Goal: Check status: Check status

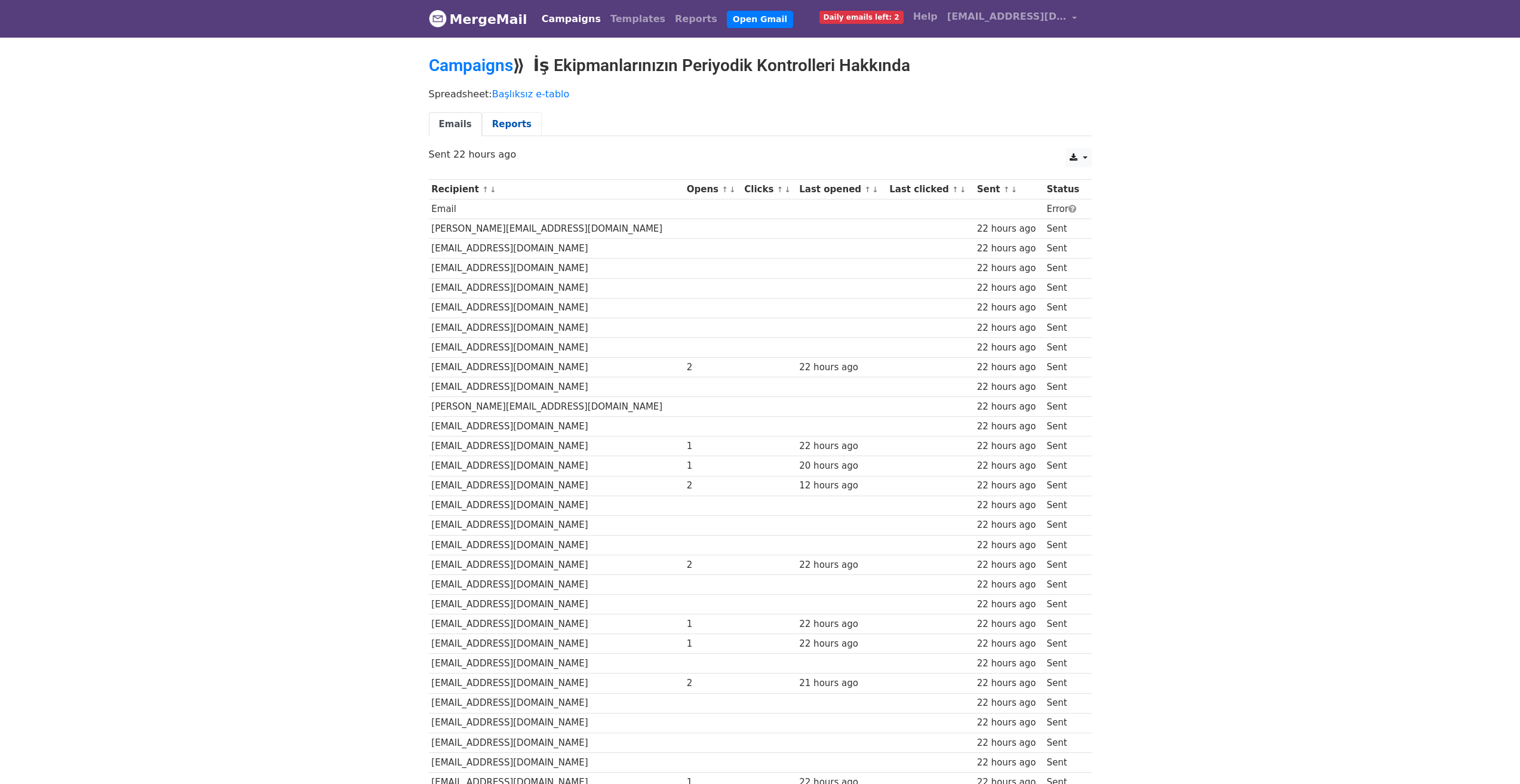
click at [508, 126] on link "Reports" at bounding box center [512, 124] width 59 height 25
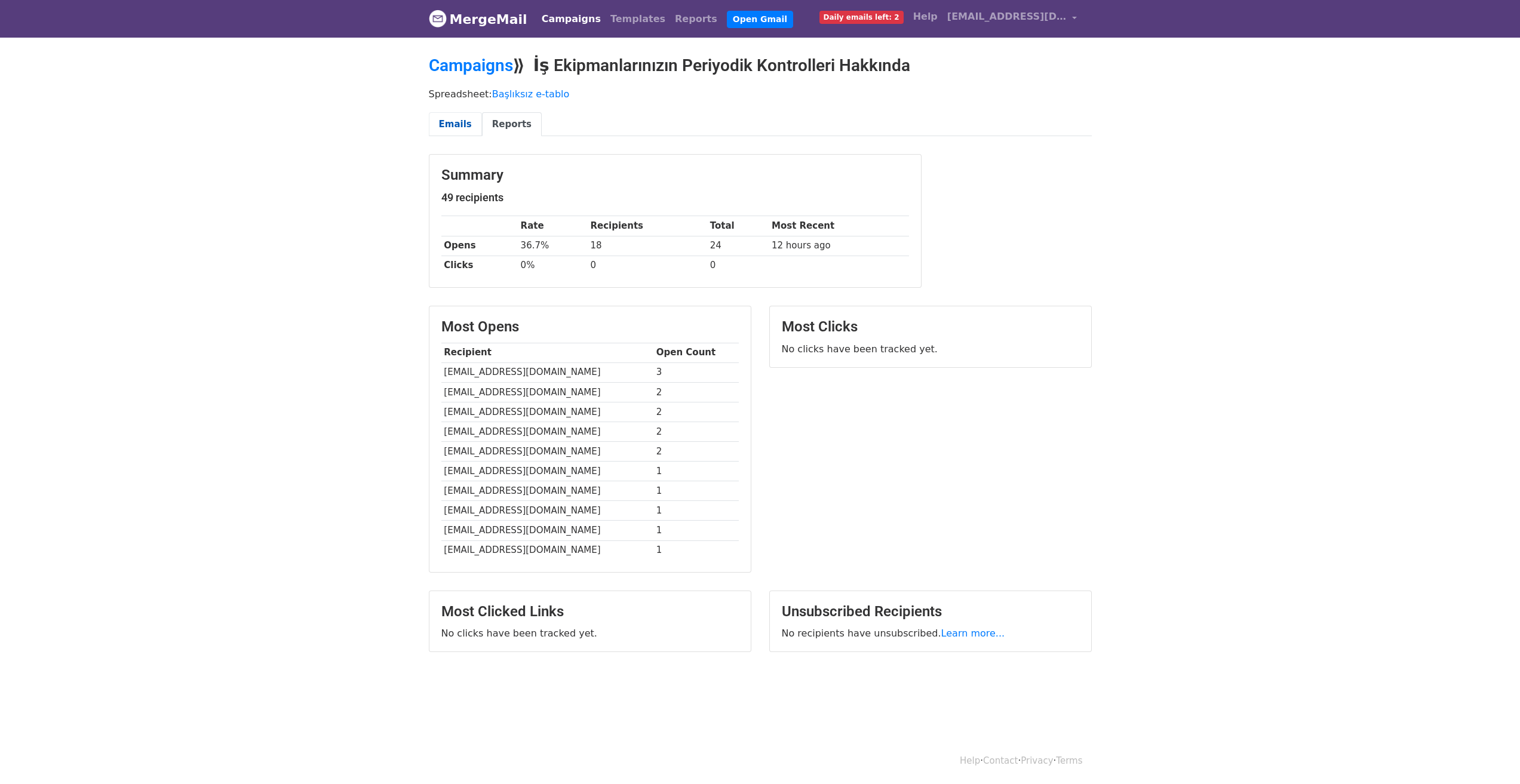
click at [456, 124] on link "Emails" at bounding box center [455, 124] width 53 height 25
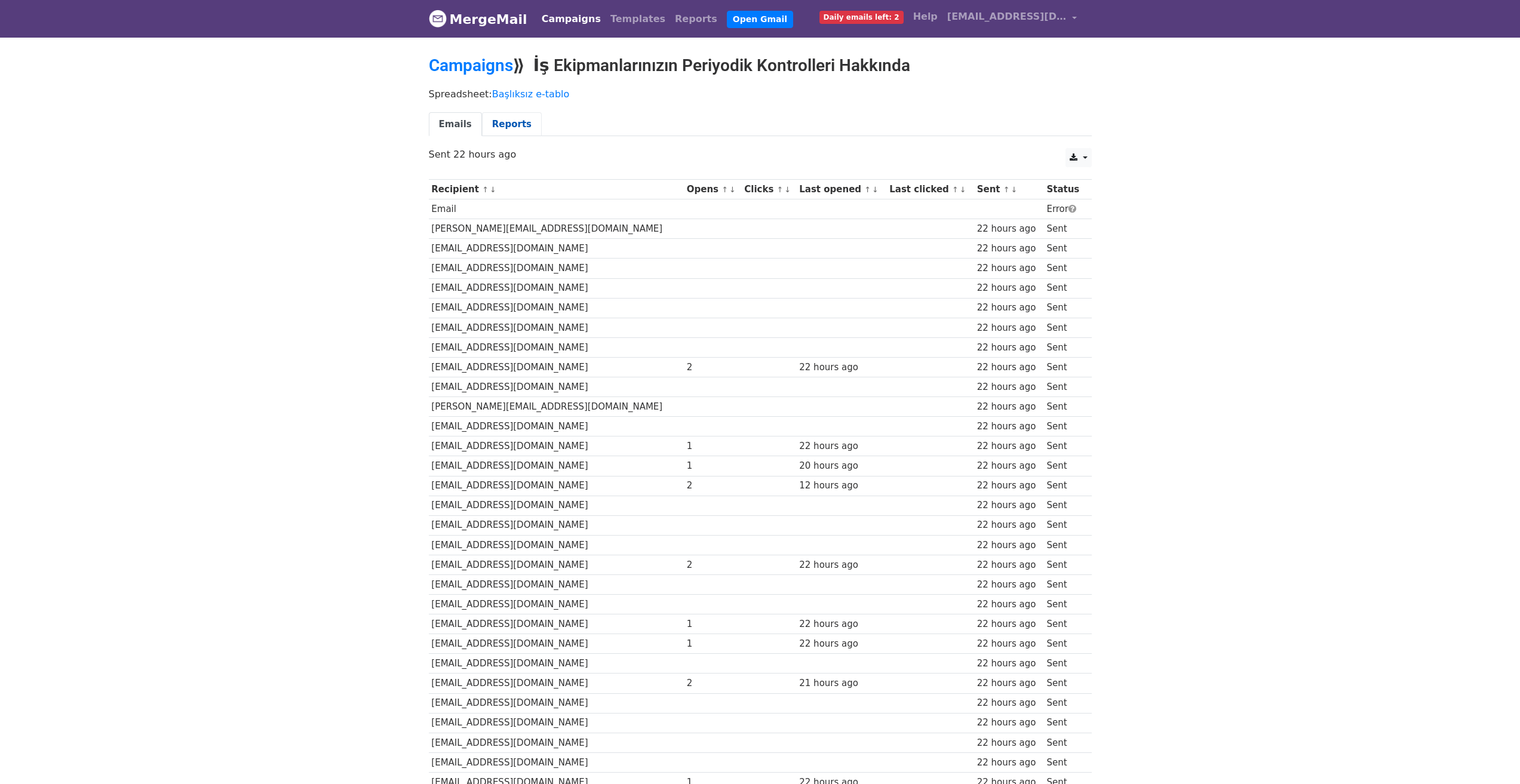
click at [514, 129] on link "Reports" at bounding box center [512, 124] width 59 height 25
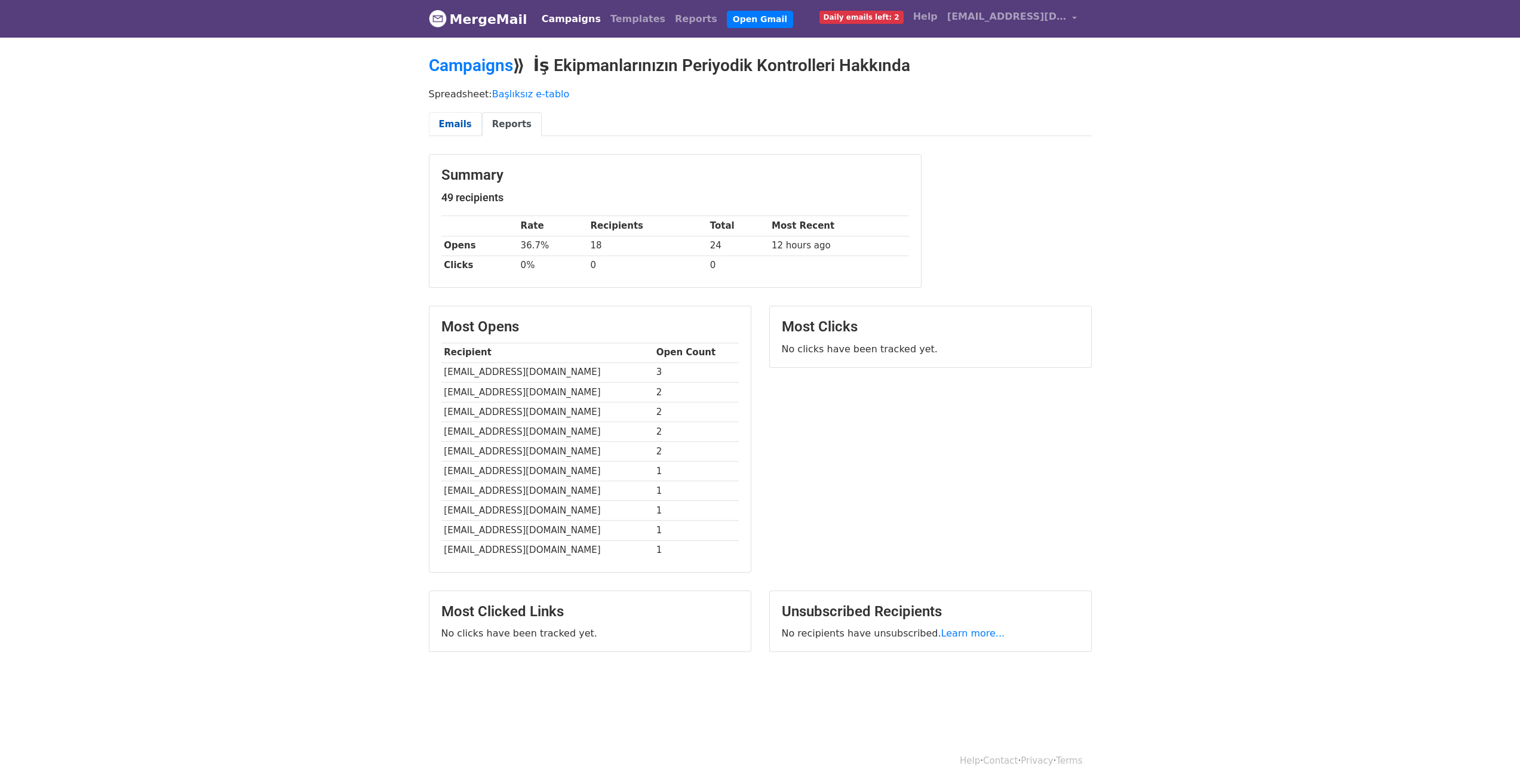
click at [443, 122] on link "Emails" at bounding box center [455, 124] width 53 height 25
